Goal: Find specific page/section: Find specific page/section

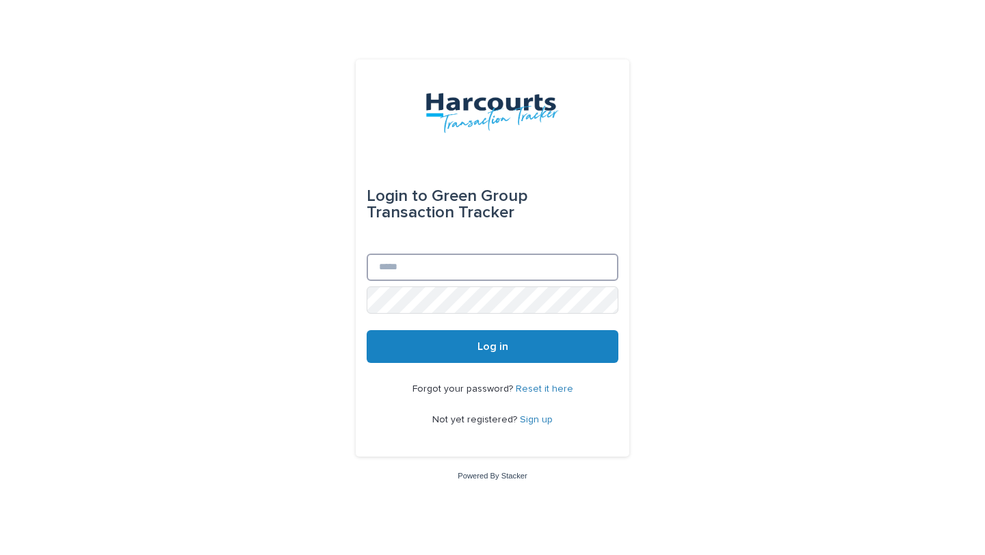
type input "**********"
click at [434, 340] on button "Log in" at bounding box center [493, 346] width 252 height 33
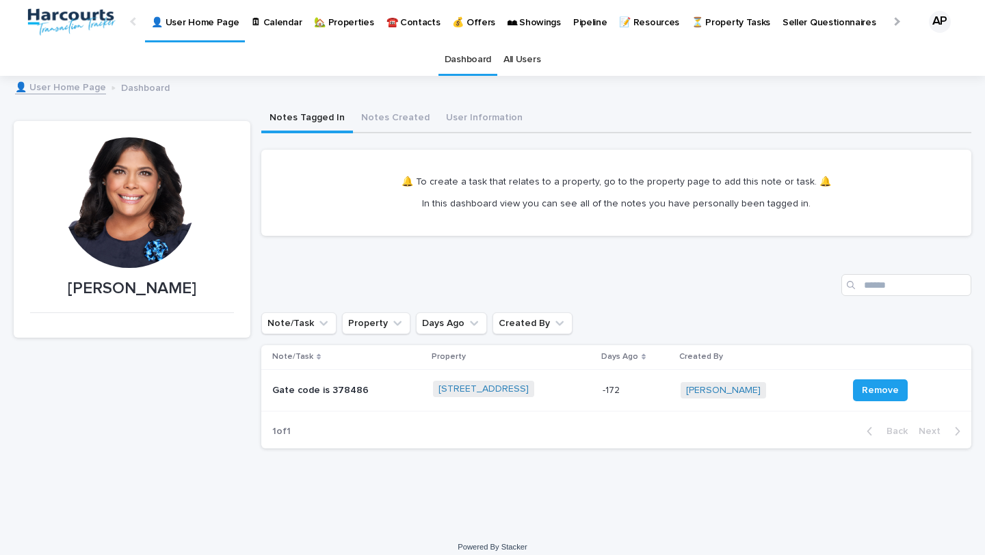
click at [337, 32] on link "🏡 Properties" at bounding box center [344, 21] width 72 height 42
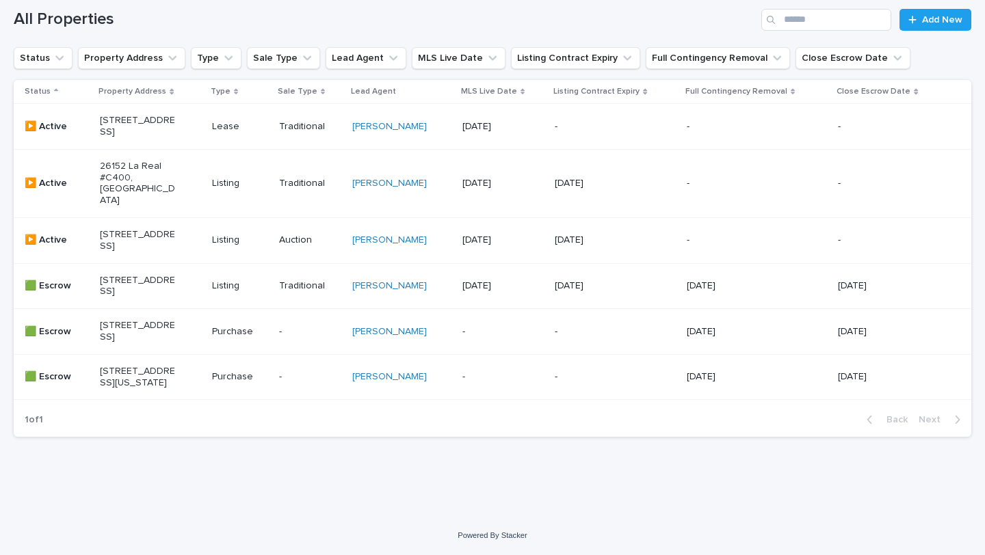
scroll to position [224, 0]
